Goal: Transaction & Acquisition: Obtain resource

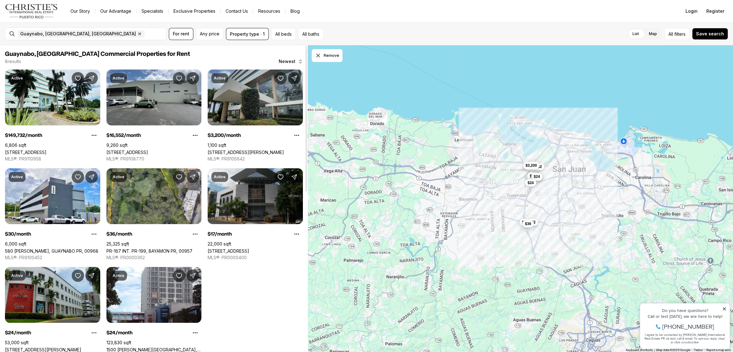
click at [228, 149] on link "[STREET_ADDRESS][PERSON_NAME]" at bounding box center [245, 151] width 76 height 5
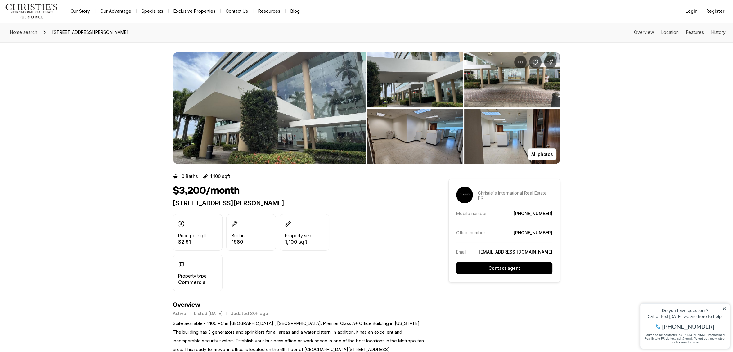
click at [440, 130] on img "View image gallery" at bounding box center [415, 136] width 96 height 55
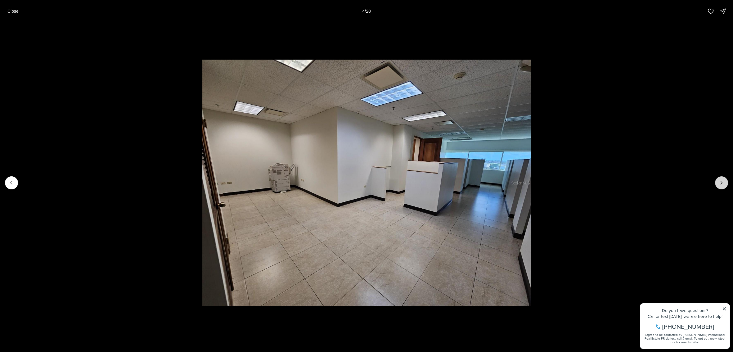
click at [722, 185] on icon "Next slide" at bounding box center [721, 183] width 6 height 6
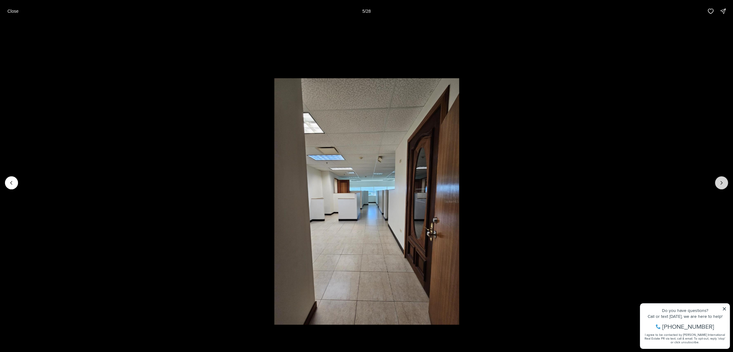
click at [722, 185] on icon "Next slide" at bounding box center [721, 183] width 6 height 6
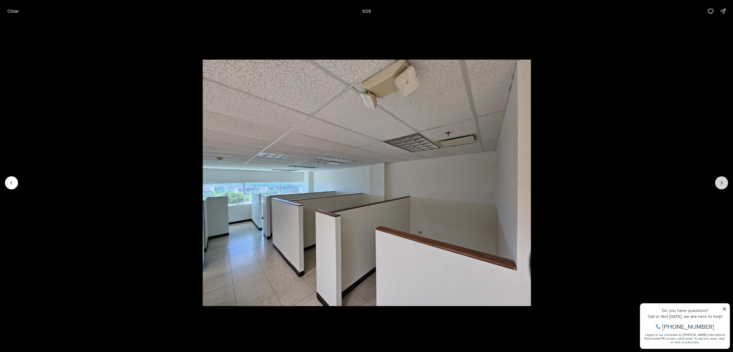
click at [722, 185] on icon "Next slide" at bounding box center [721, 183] width 6 height 6
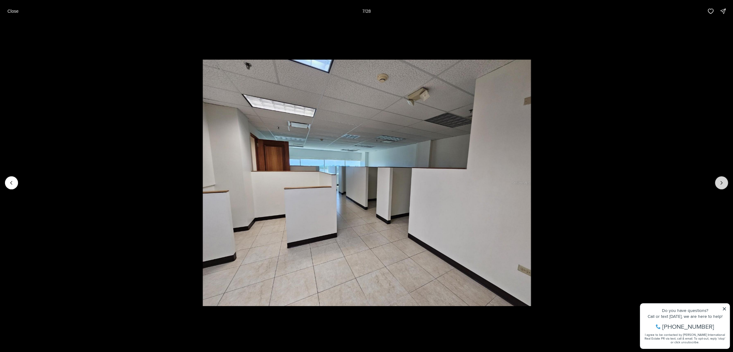
click at [722, 185] on icon "Next slide" at bounding box center [721, 183] width 6 height 6
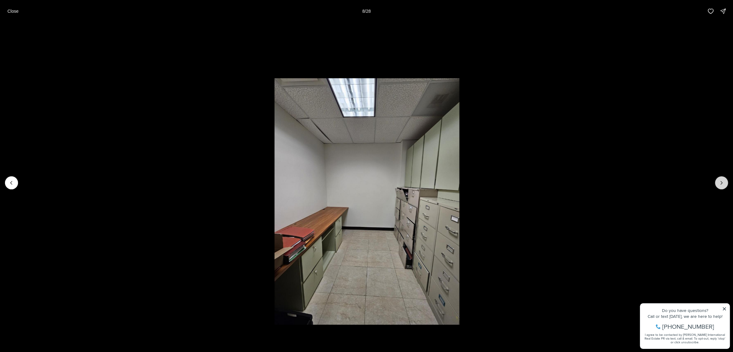
click at [722, 185] on icon "Next slide" at bounding box center [721, 183] width 6 height 6
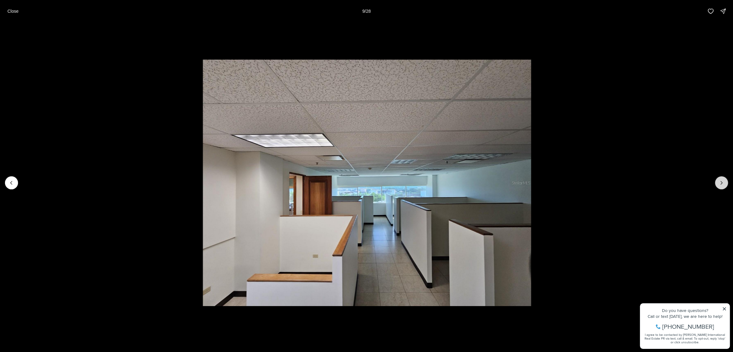
click at [722, 185] on icon "Next slide" at bounding box center [721, 183] width 6 height 6
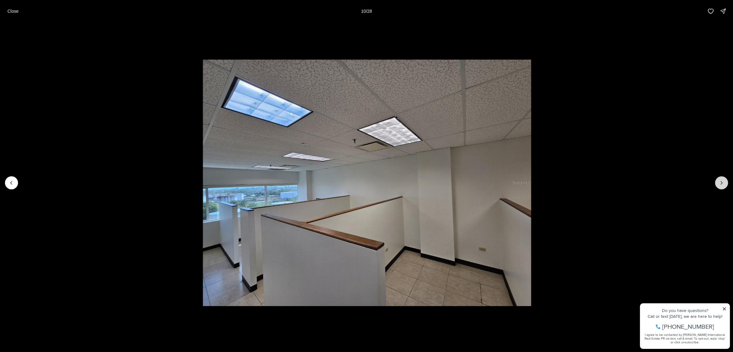
click at [722, 185] on icon "Next slide" at bounding box center [721, 183] width 6 height 6
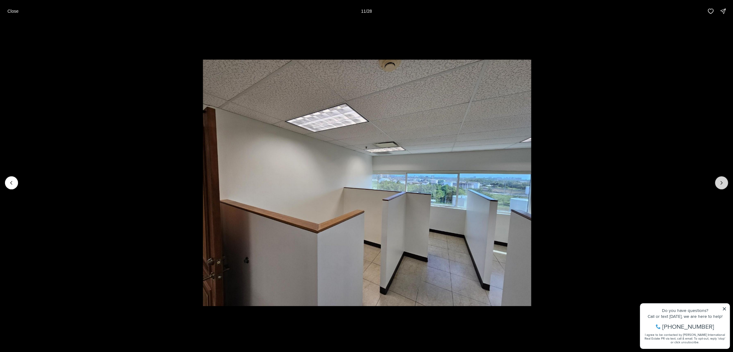
click at [723, 182] on icon "Next slide" at bounding box center [721, 183] width 6 height 6
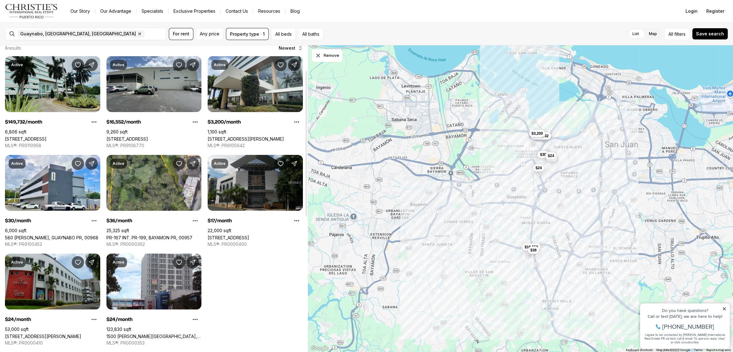
scroll to position [10, 0]
